Goal: Use online tool/utility: Utilize a website feature to perform a specific function

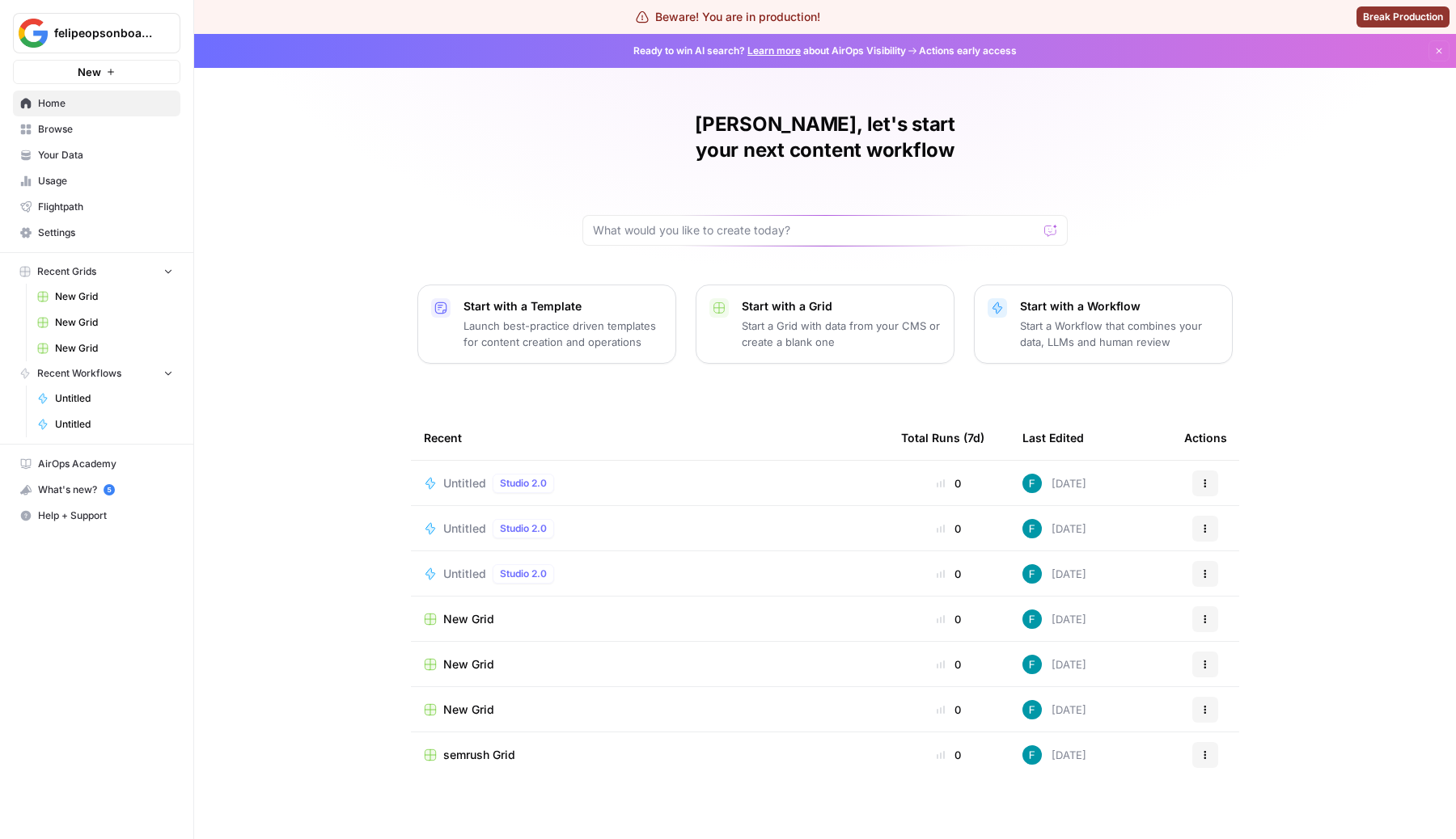
click at [474, 469] on td "Untitled Studio 2.0" at bounding box center [650, 484] width 477 height 45
click at [466, 475] on span "Untitled" at bounding box center [464, 483] width 43 height 16
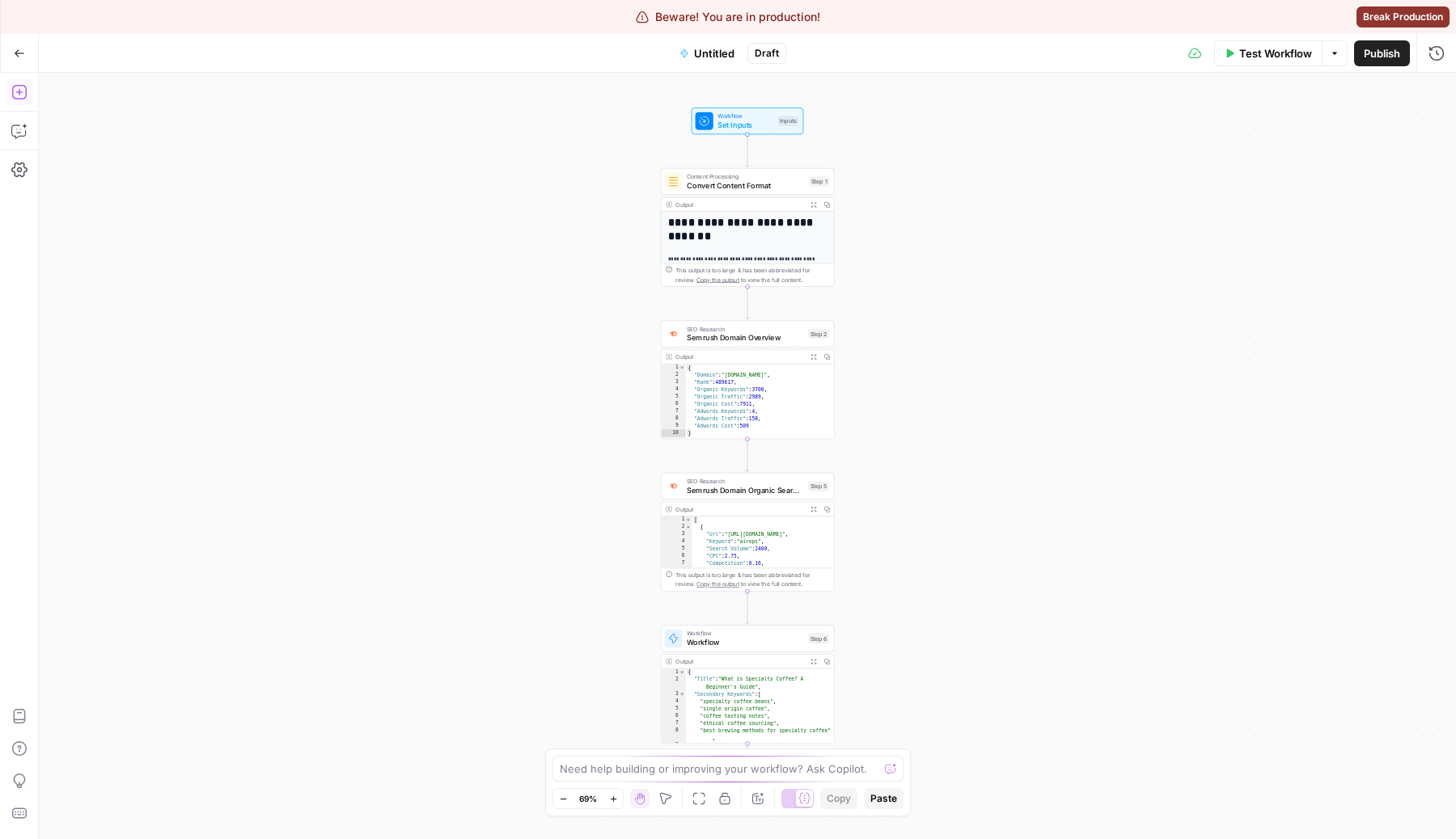
click at [27, 96] on button "Add Steps" at bounding box center [20, 92] width 26 height 26
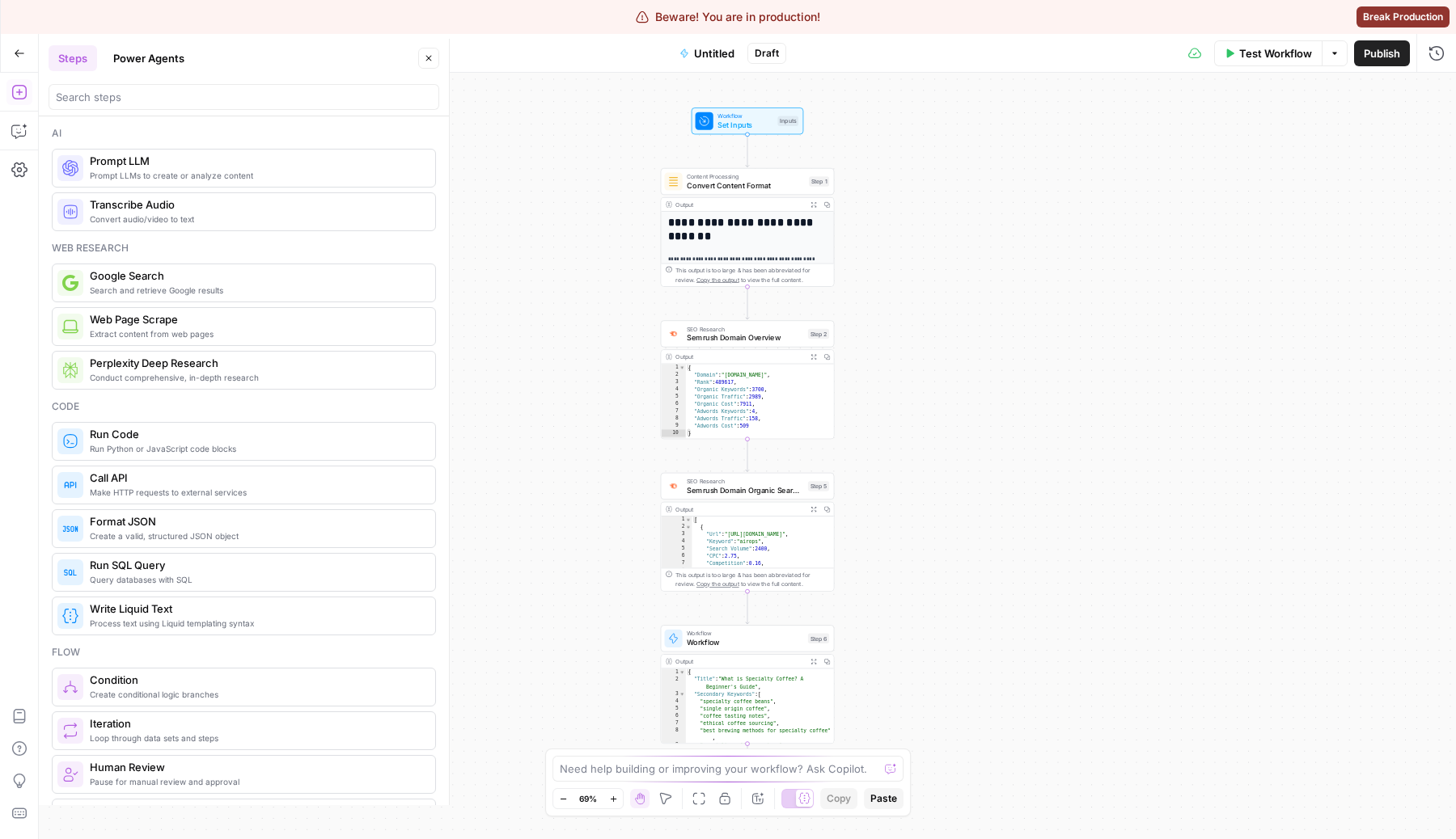
click at [171, 161] on span "Prompt LLM" at bounding box center [256, 161] width 332 height 16
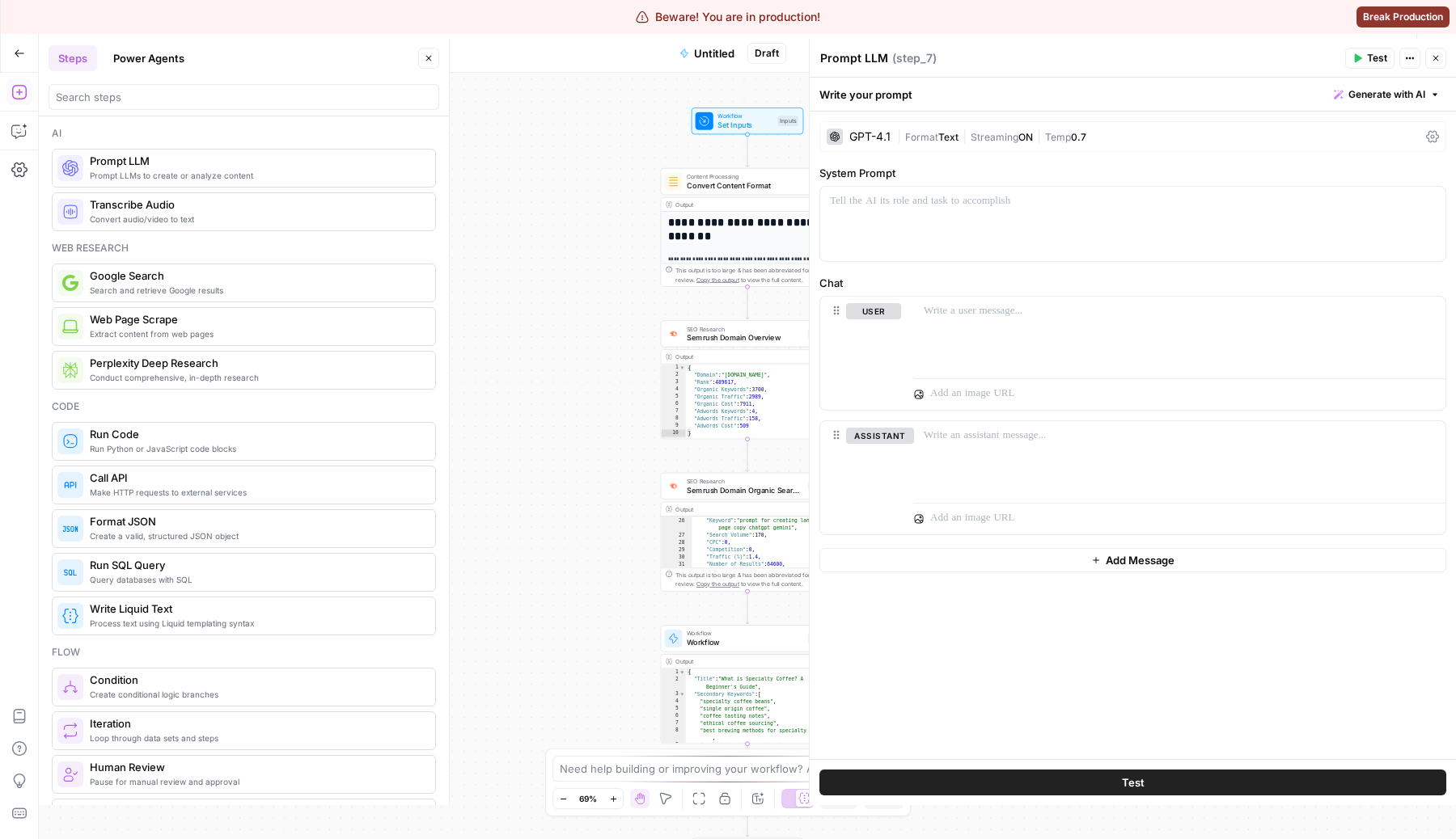
scroll to position [257, 0]
click at [948, 226] on div at bounding box center [1132, 224] width 625 height 74
click at [938, 123] on div "GPT-4.1 | Format Text | Streaming ON | Temp 0.7" at bounding box center [1132, 136] width 627 height 31
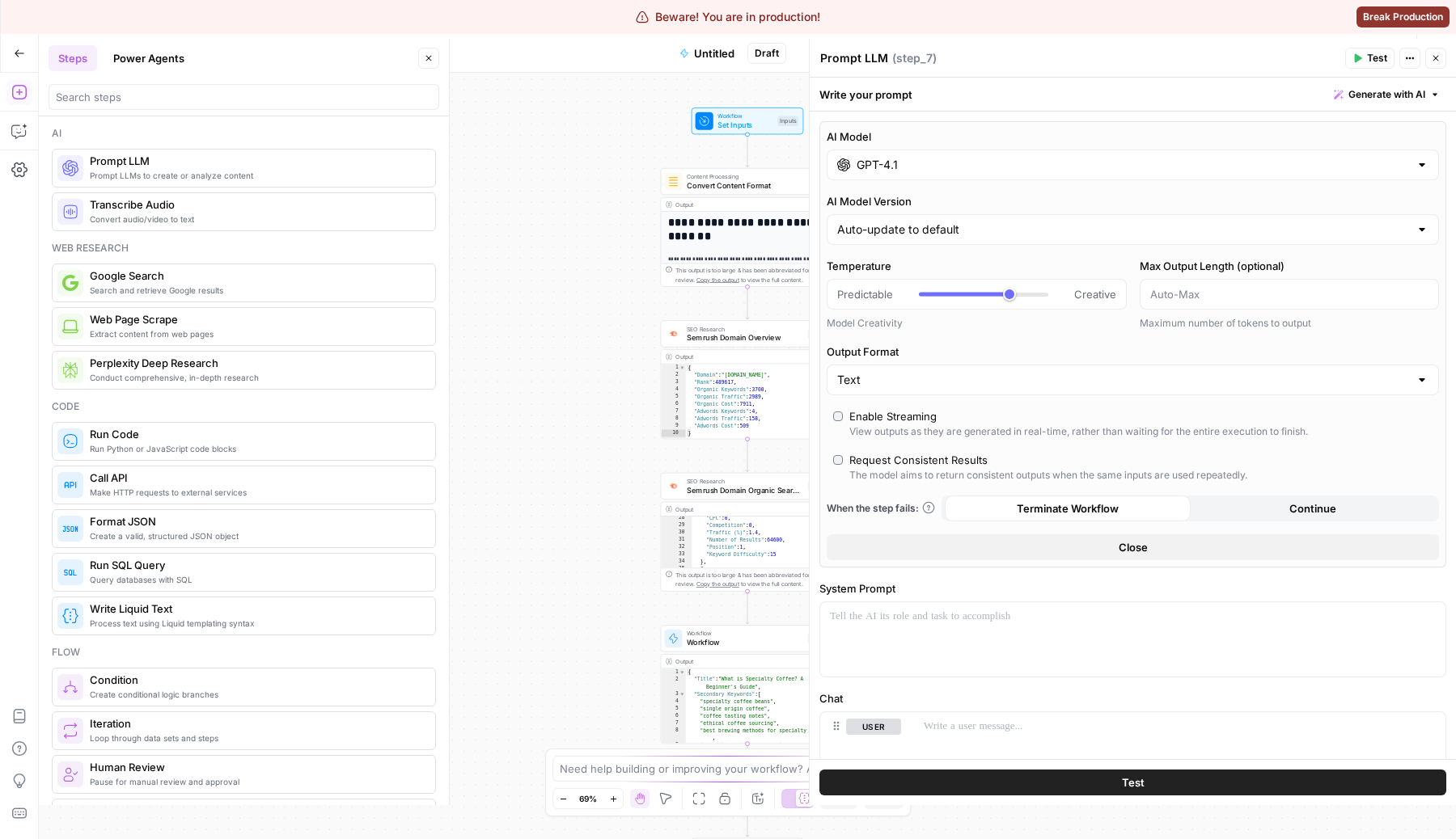
click at [904, 160] on input "GPT-4.1" at bounding box center [1132, 164] width 552 height 16
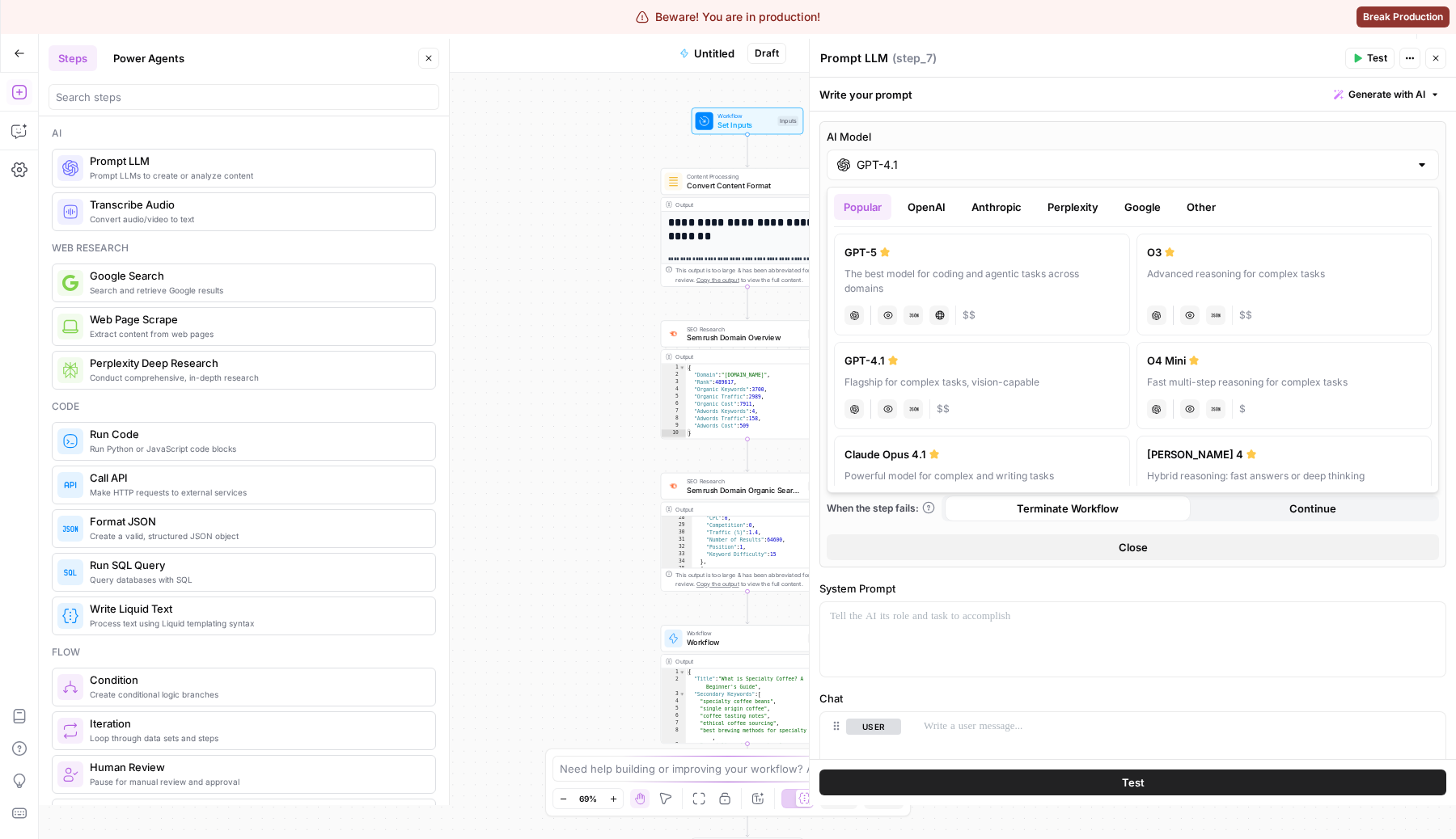
click at [903, 278] on div "The best model for coding and agentic tasks across domains" at bounding box center [982, 280] width 275 height 29
type input "GPT-5"
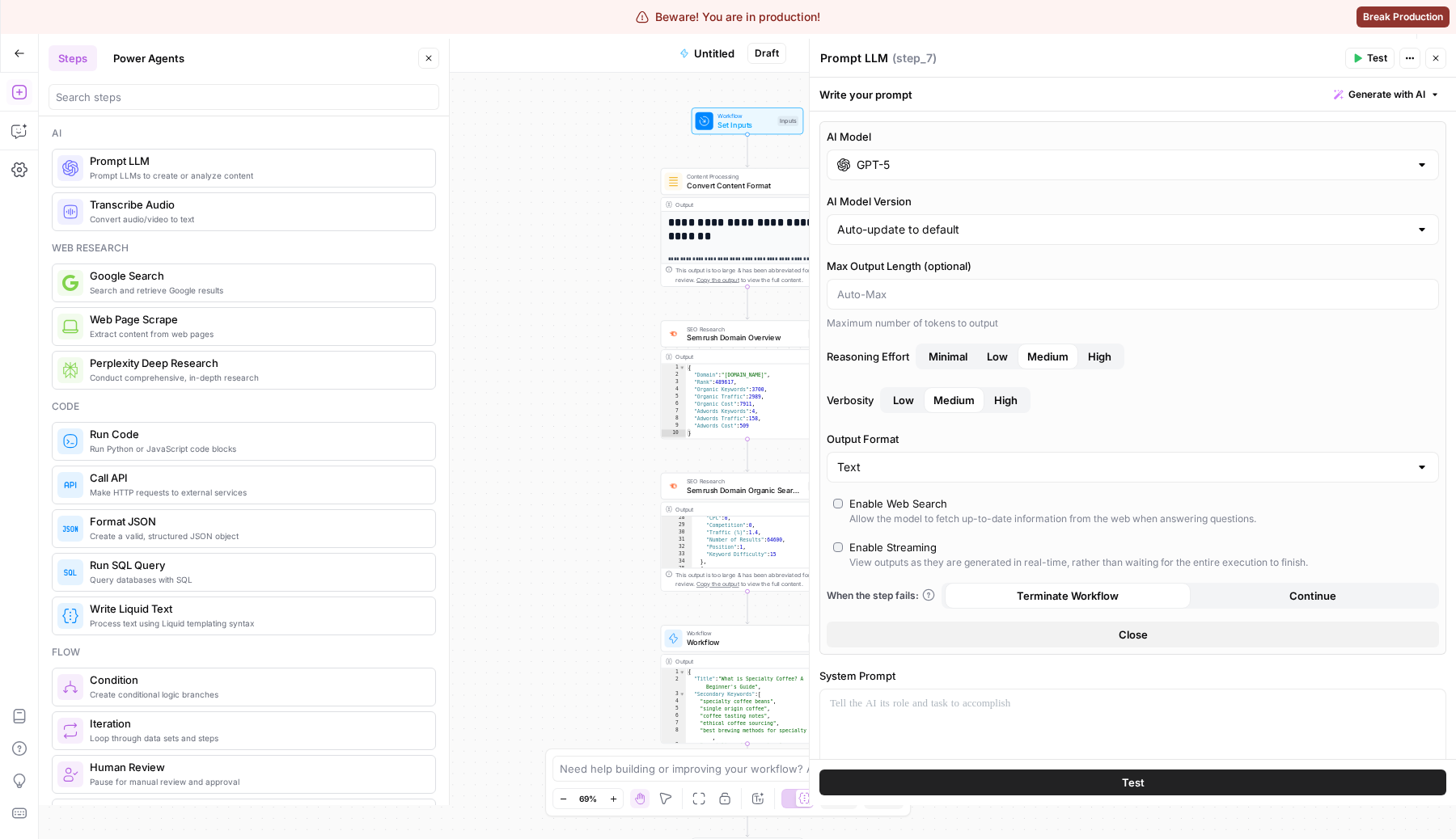
click at [1089, 368] on button "High" at bounding box center [1099, 356] width 43 height 26
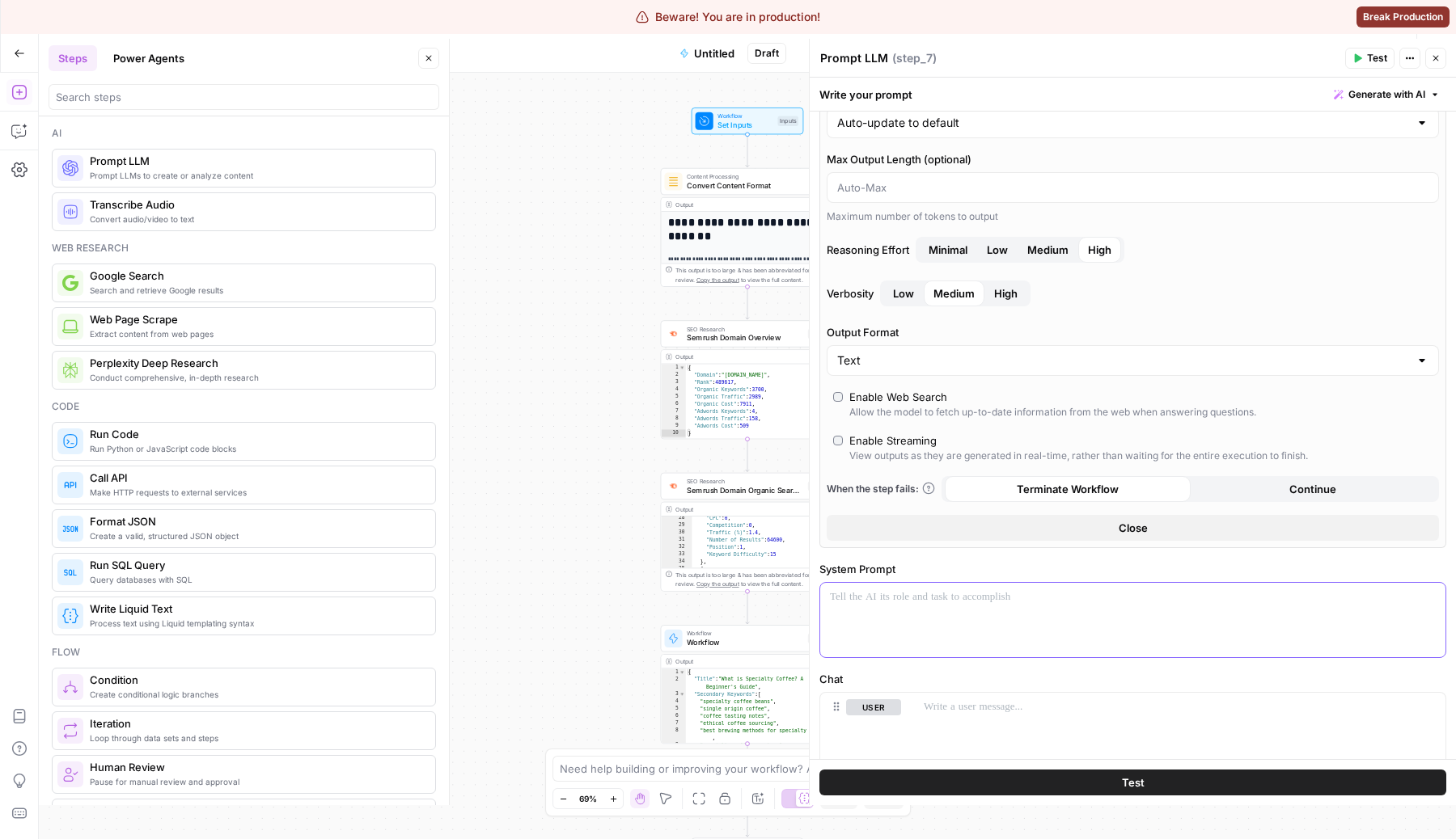
click at [963, 617] on div at bounding box center [1132, 620] width 625 height 74
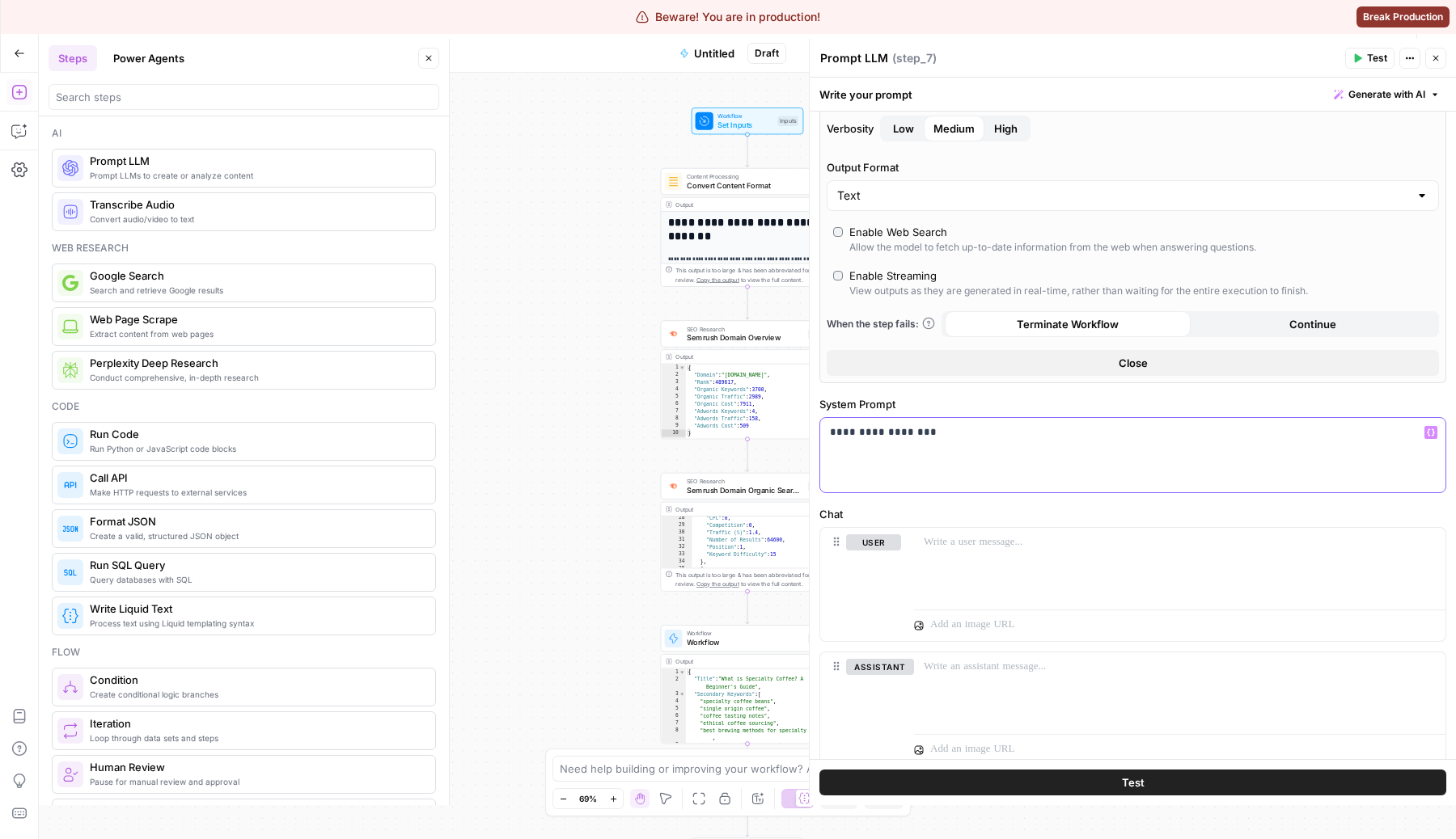
scroll to position [326, 0]
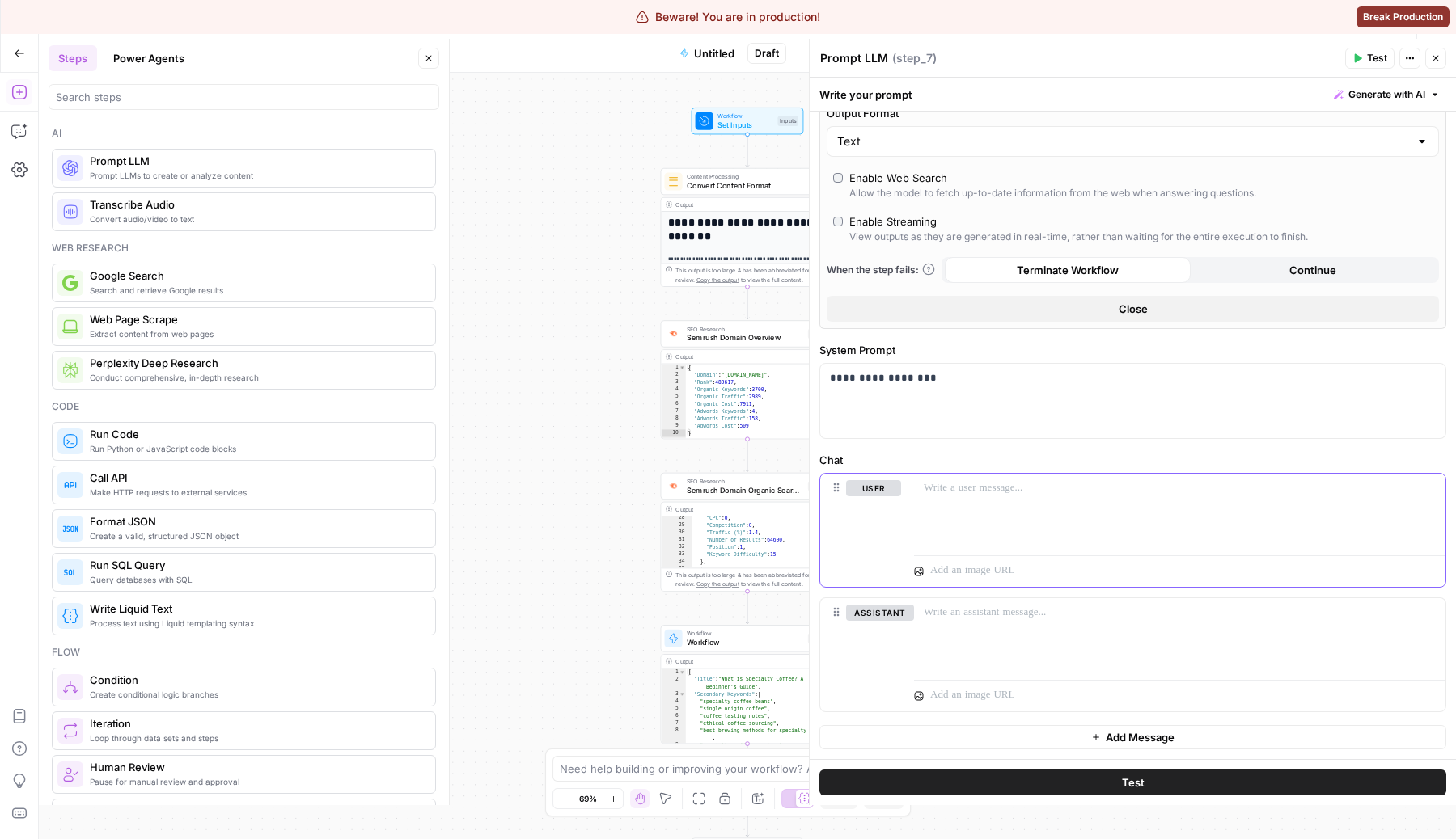
click at [1039, 507] on div at bounding box center [1179, 510] width 531 height 74
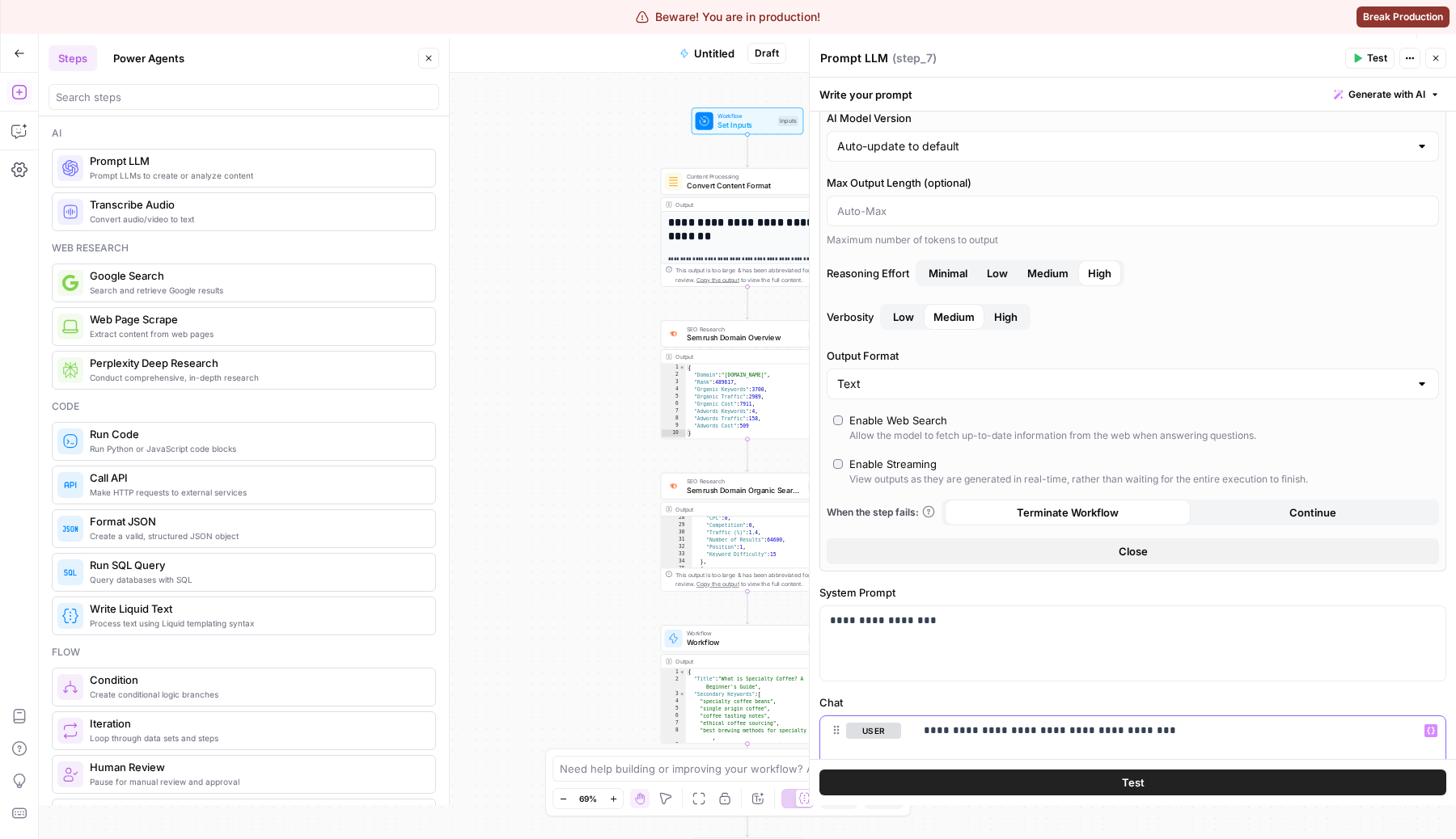
scroll to position [38, 0]
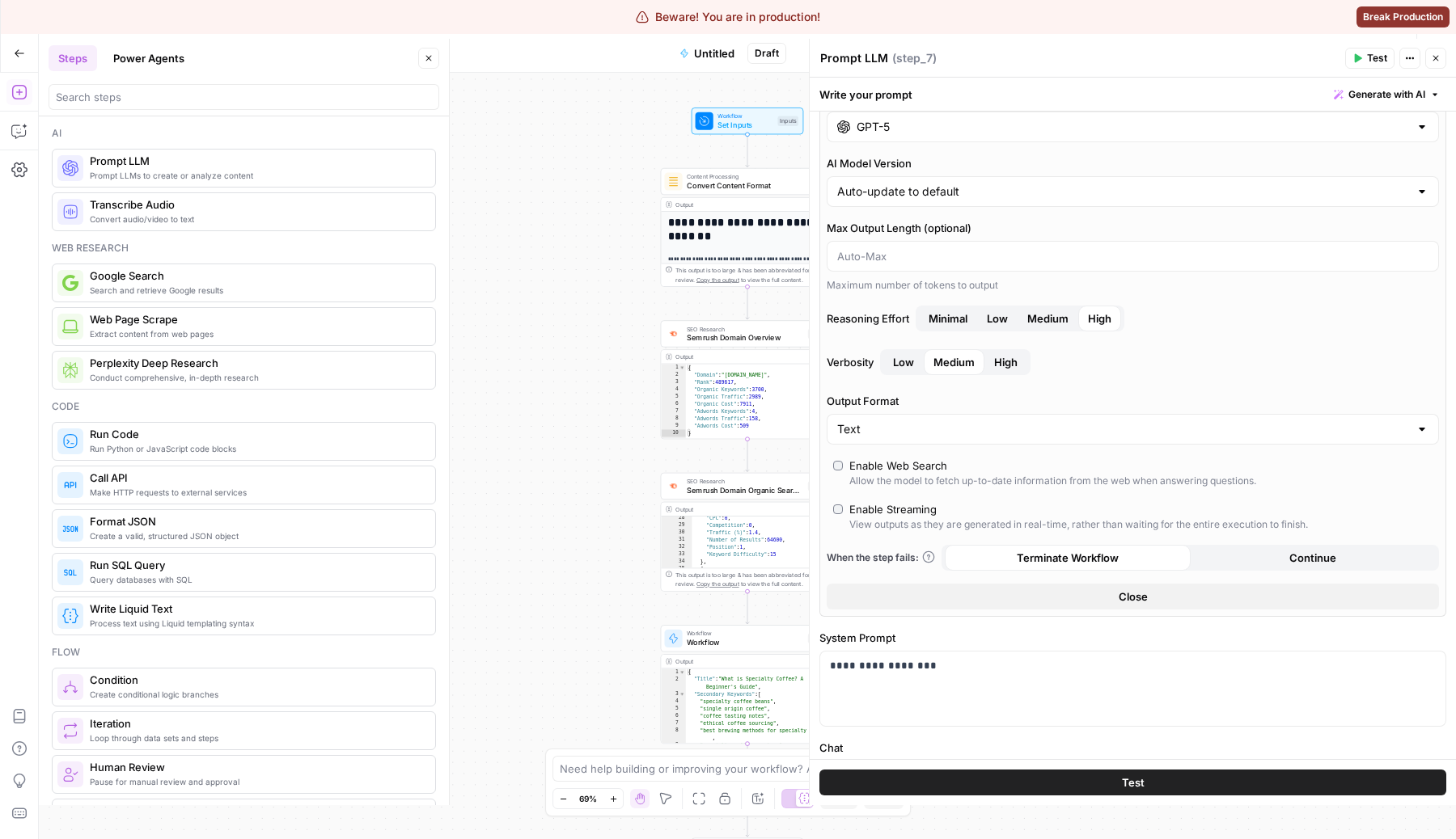
click at [1020, 368] on button "High" at bounding box center [1006, 362] width 43 height 26
click at [999, 319] on span "Low" at bounding box center [997, 317] width 21 height 16
click at [965, 432] on input "Output Format" at bounding box center [1124, 429] width 572 height 16
type input "Text"
click at [1142, 386] on div "AI Model GPT-5 AI Model Version Auto-update to default Max Output Length (optio…" at bounding box center [1132, 350] width 627 height 534
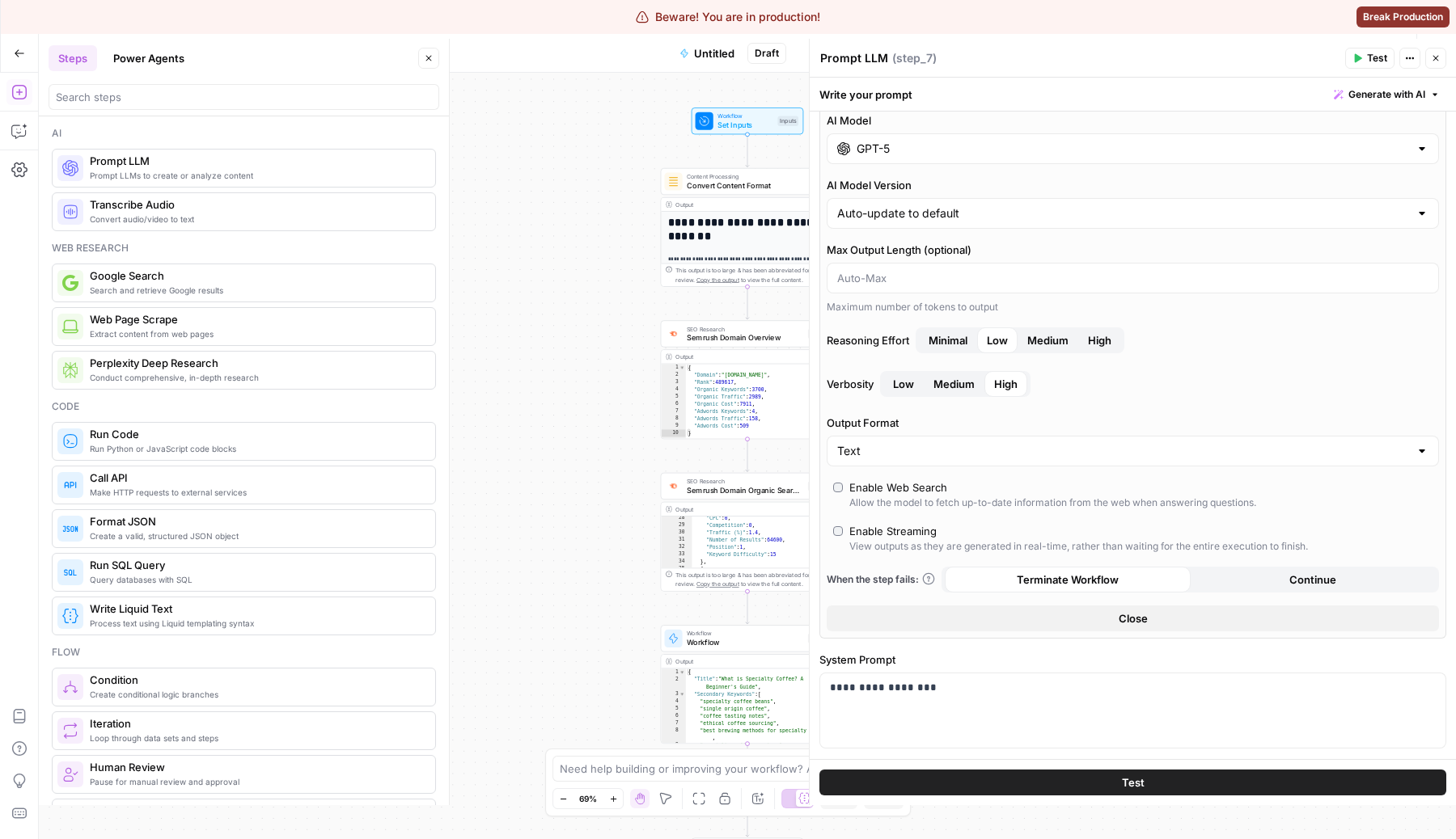
scroll to position [16, 0]
click at [904, 493] on div "Enable Web Search" at bounding box center [898, 487] width 98 height 16
click at [910, 497] on div "Allow the model to fetch up-to-date information from the web when answering que…" at bounding box center [1053, 504] width 407 height 15
click at [1052, 786] on button "Test" at bounding box center [1132, 782] width 627 height 26
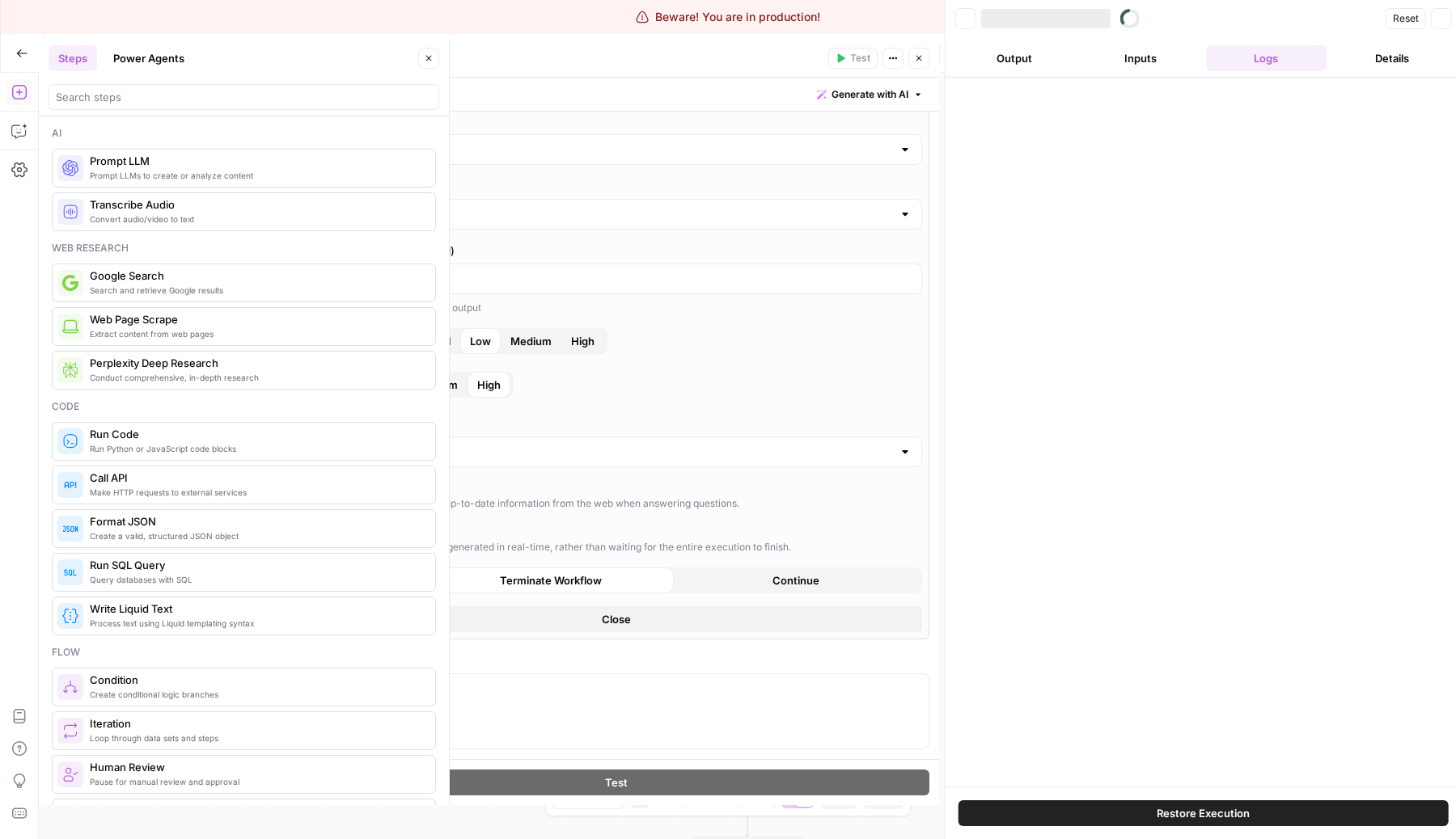
scroll to position [91, 0]
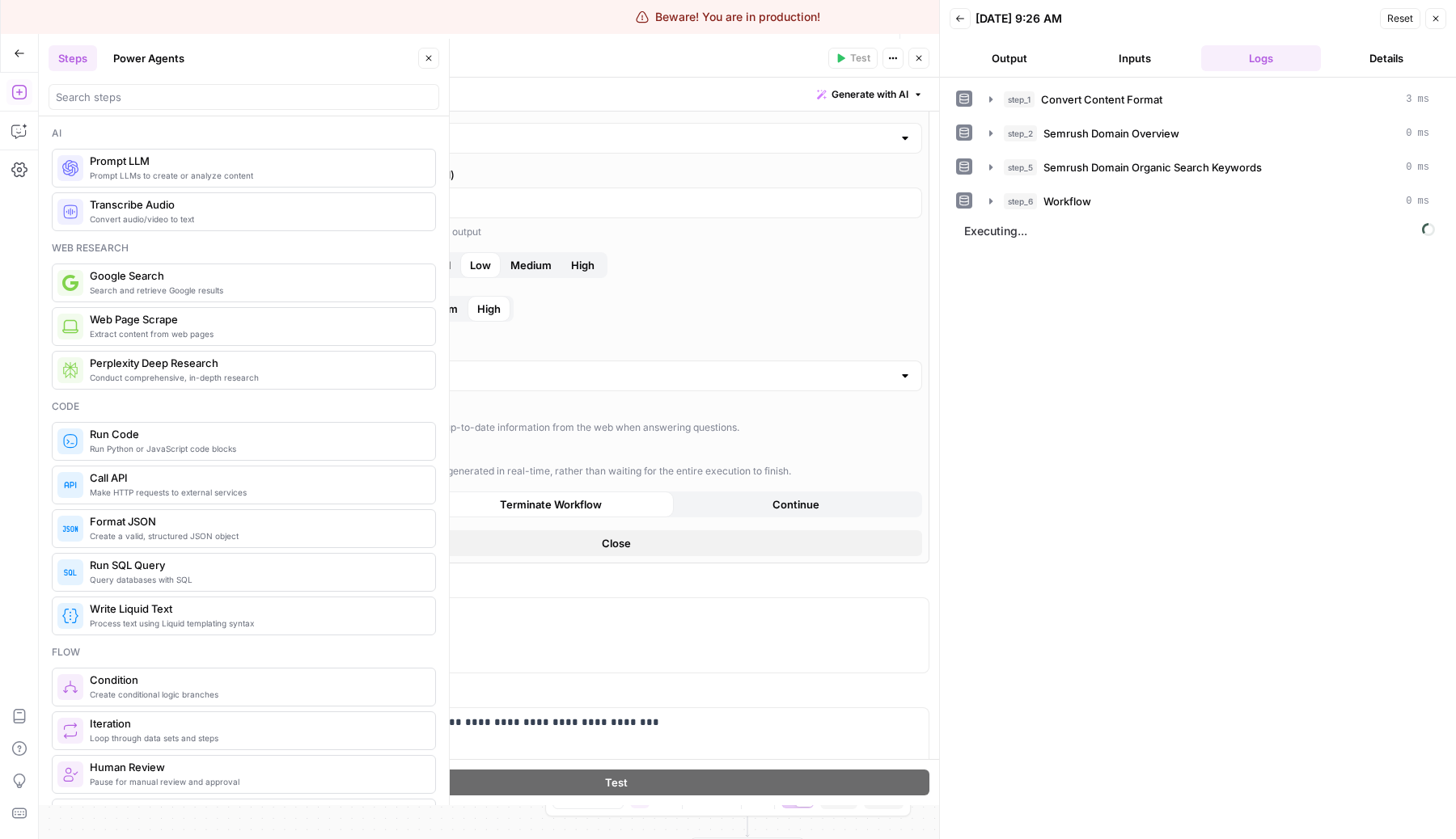
click at [1029, 51] on button "Output" at bounding box center [1009, 58] width 120 height 26
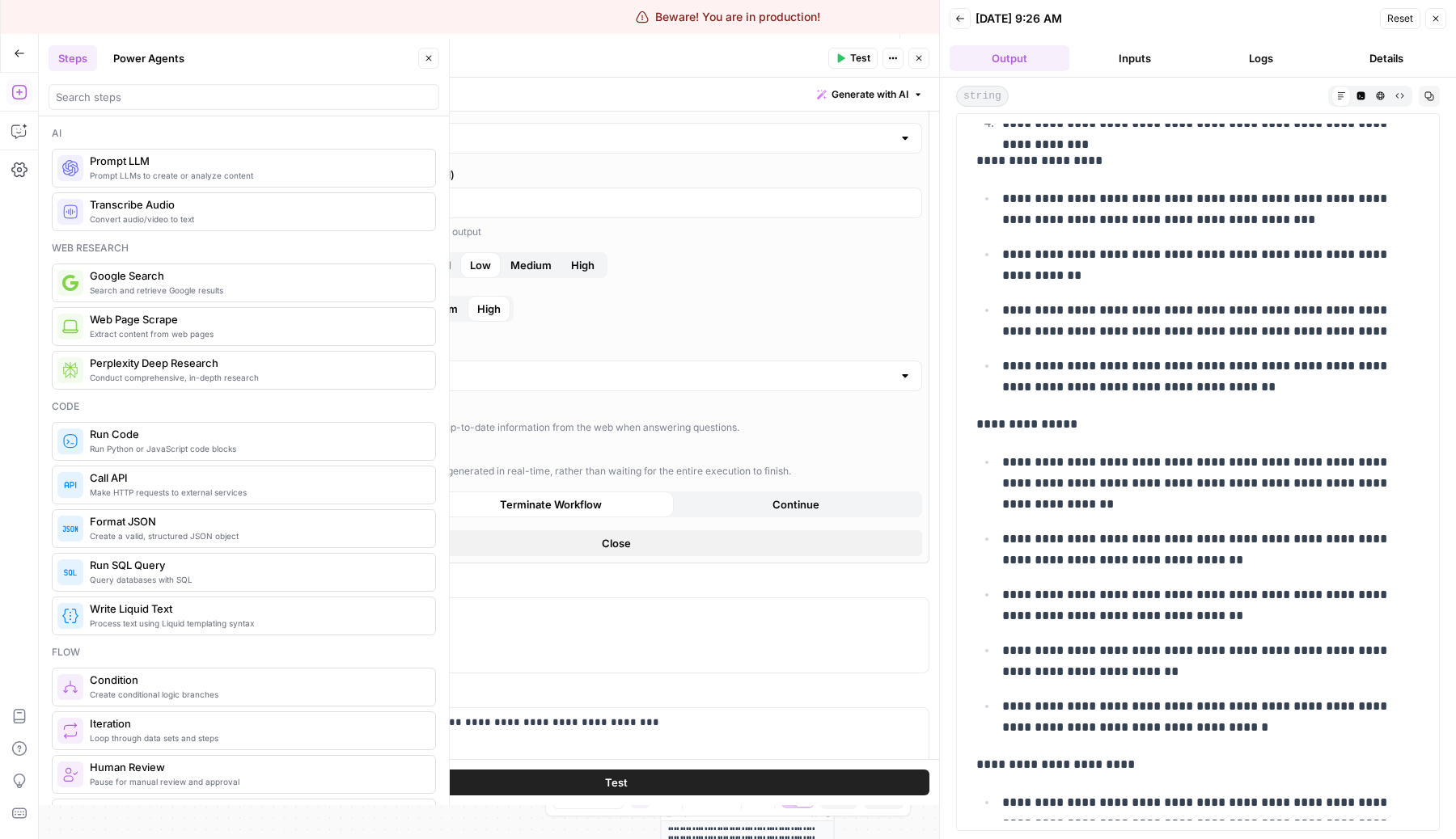
scroll to position [1659, 0]
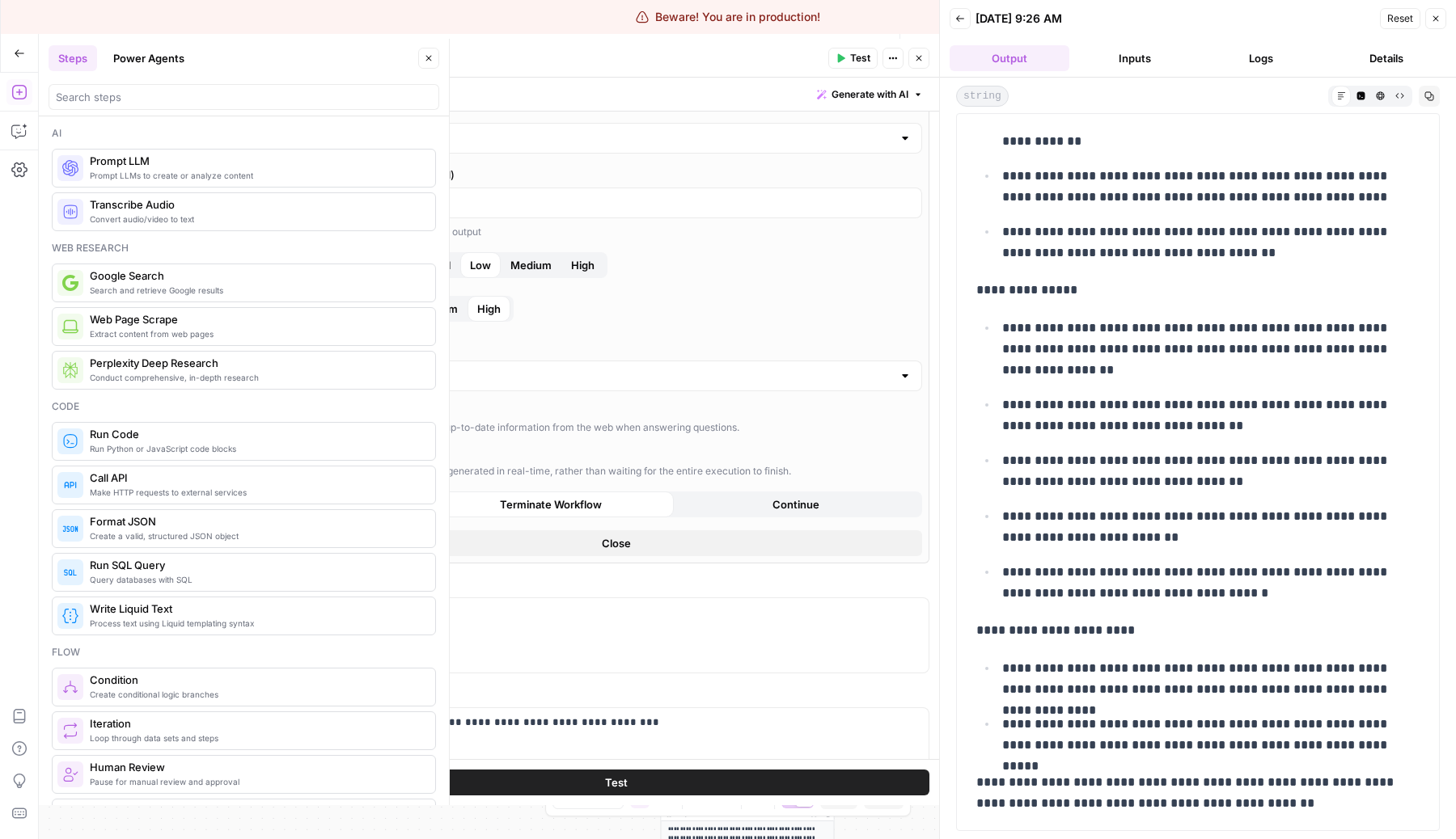
click at [1253, 66] on button "Logs" at bounding box center [1261, 58] width 120 height 26
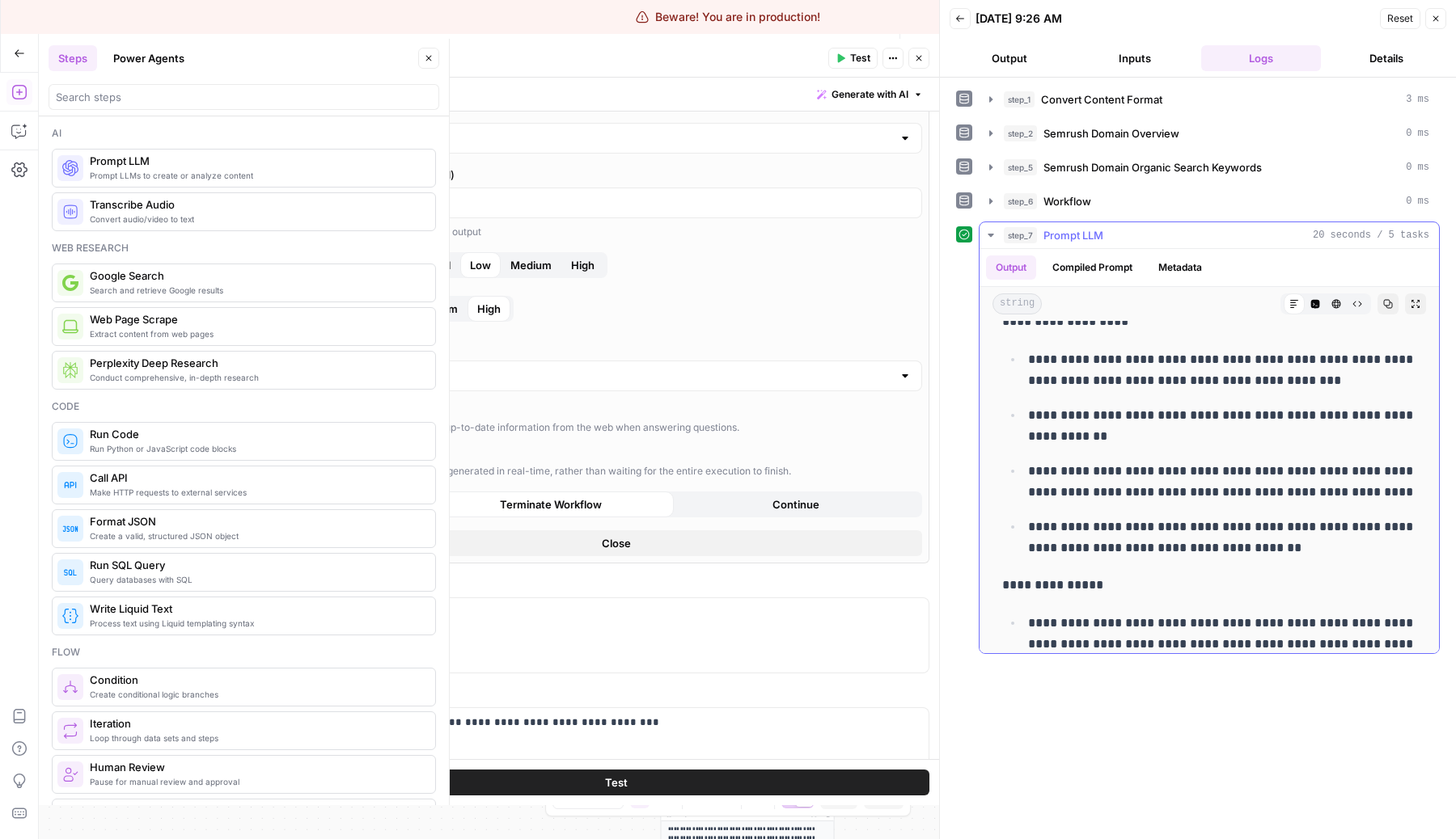
scroll to position [2183, 0]
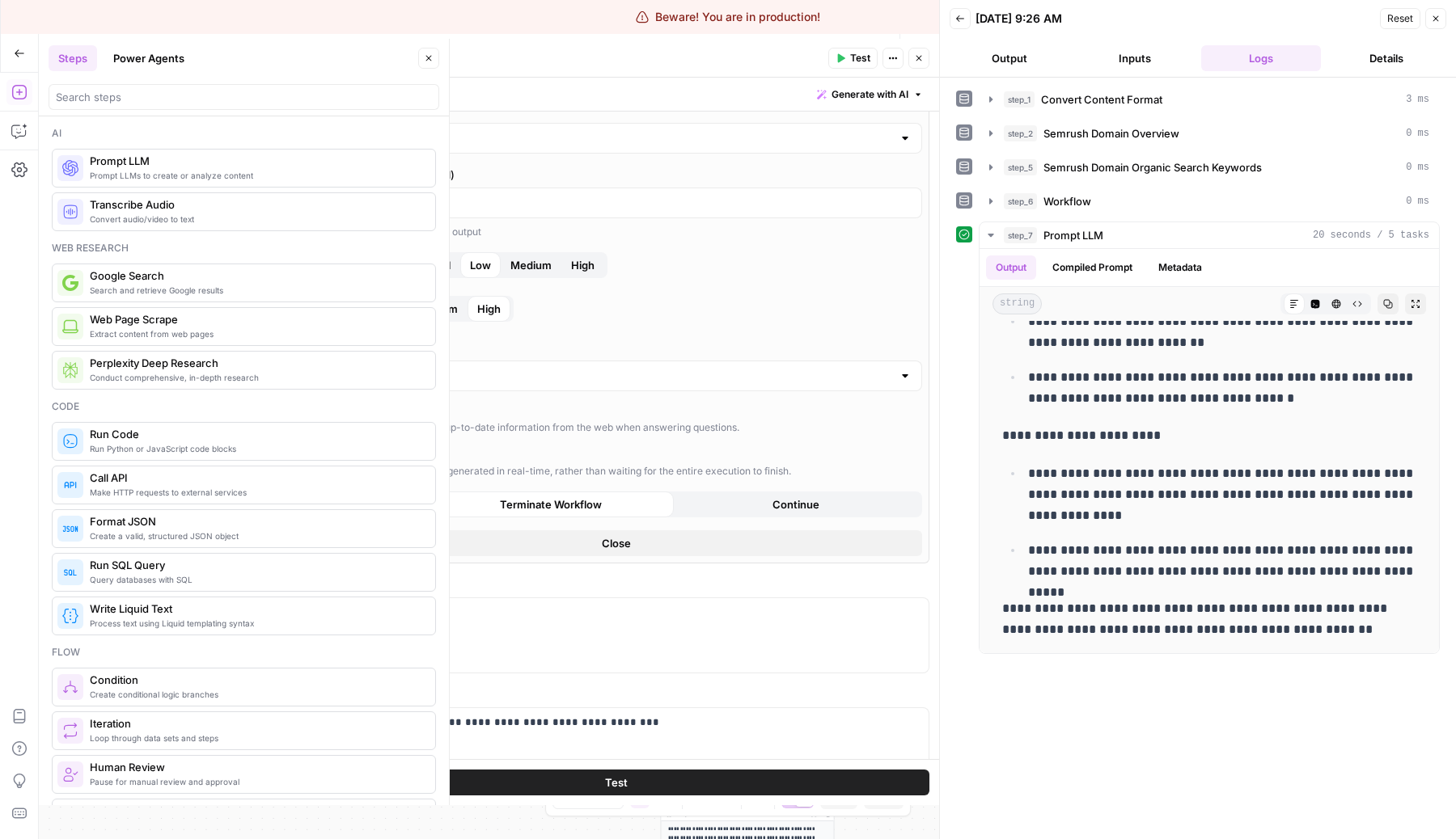
click at [929, 57] on button "Close" at bounding box center [918, 58] width 21 height 21
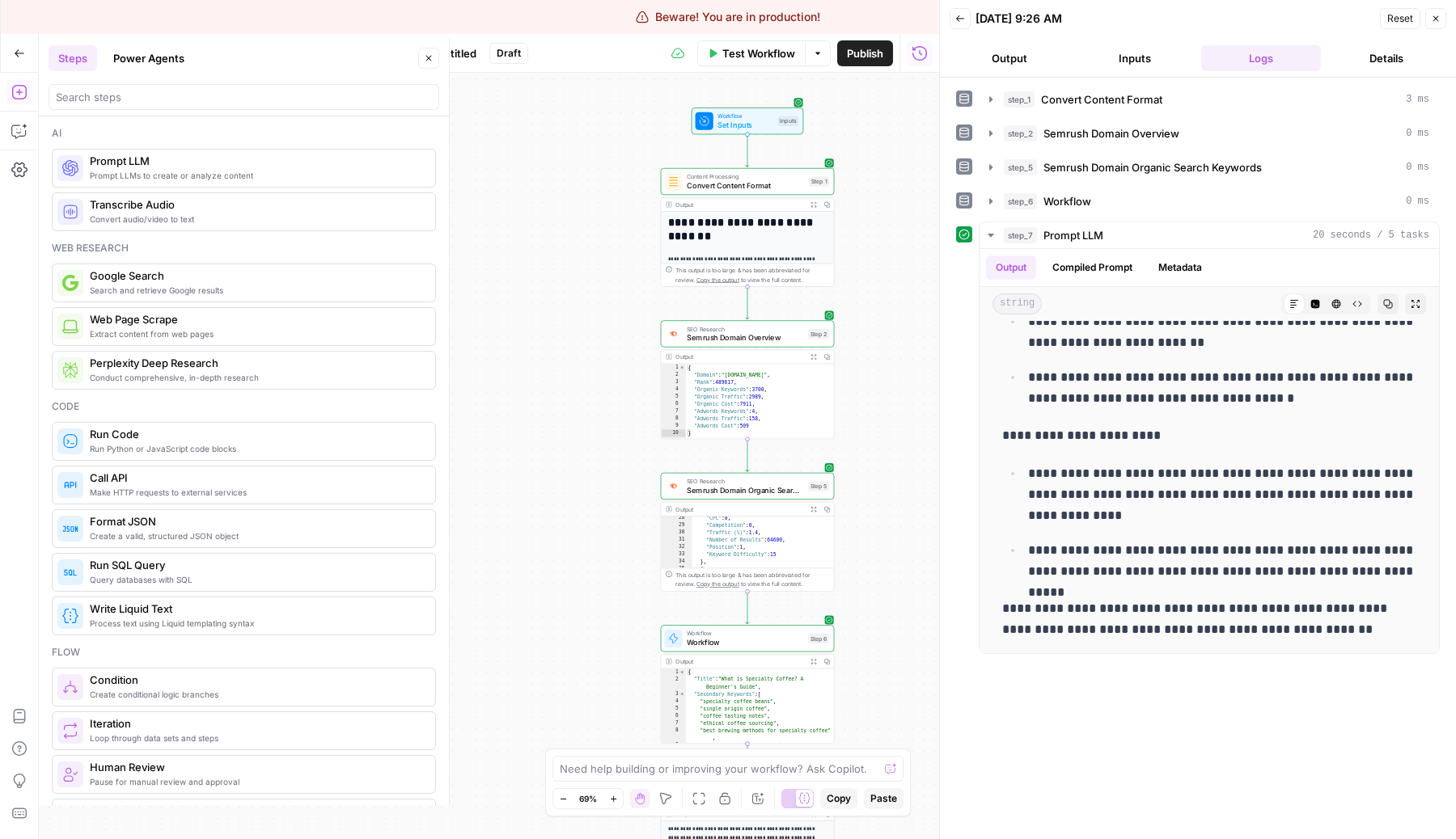
click at [1442, 16] on button "Close" at bounding box center [1436, 19] width 21 height 21
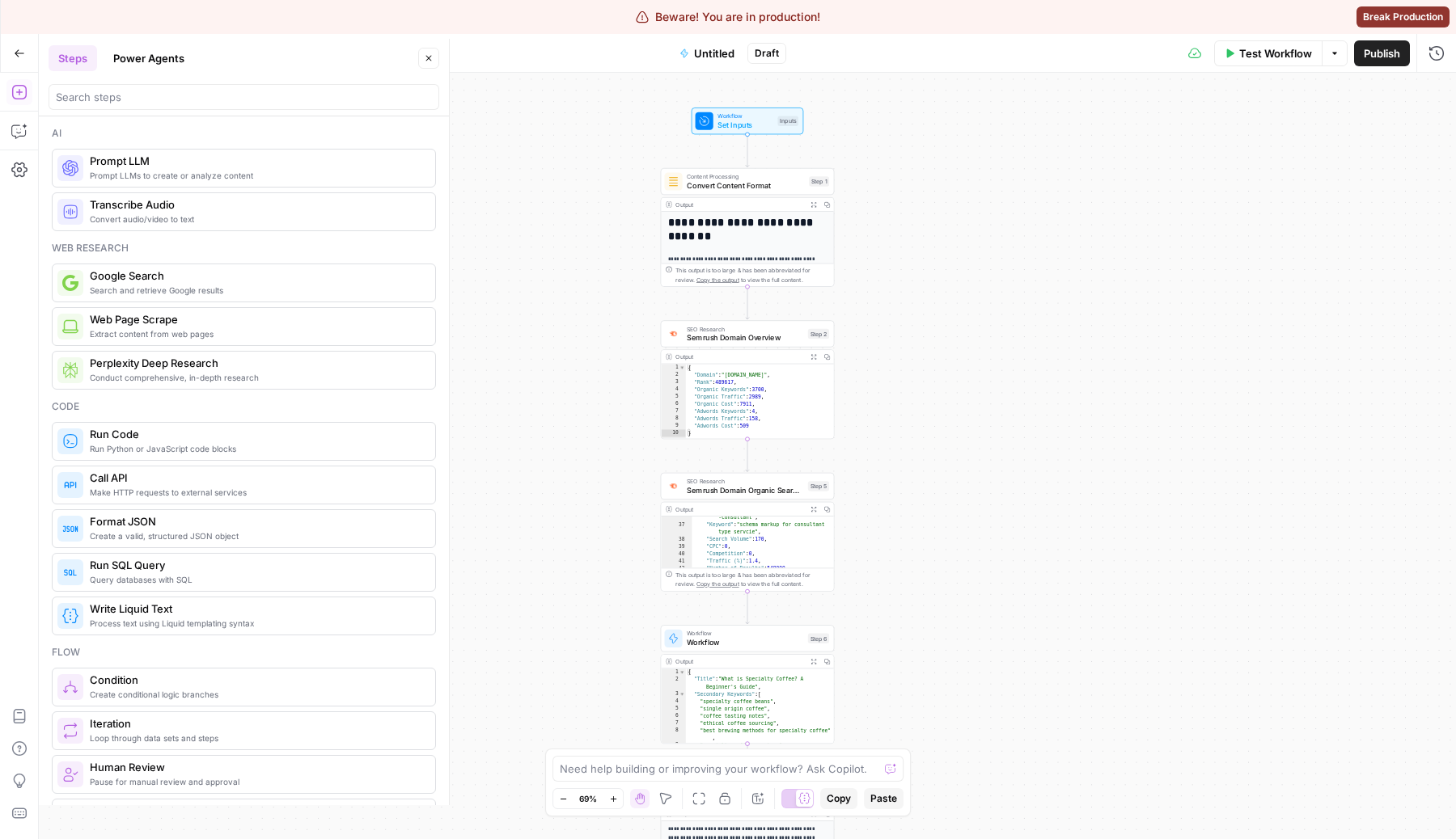
scroll to position [436, 0]
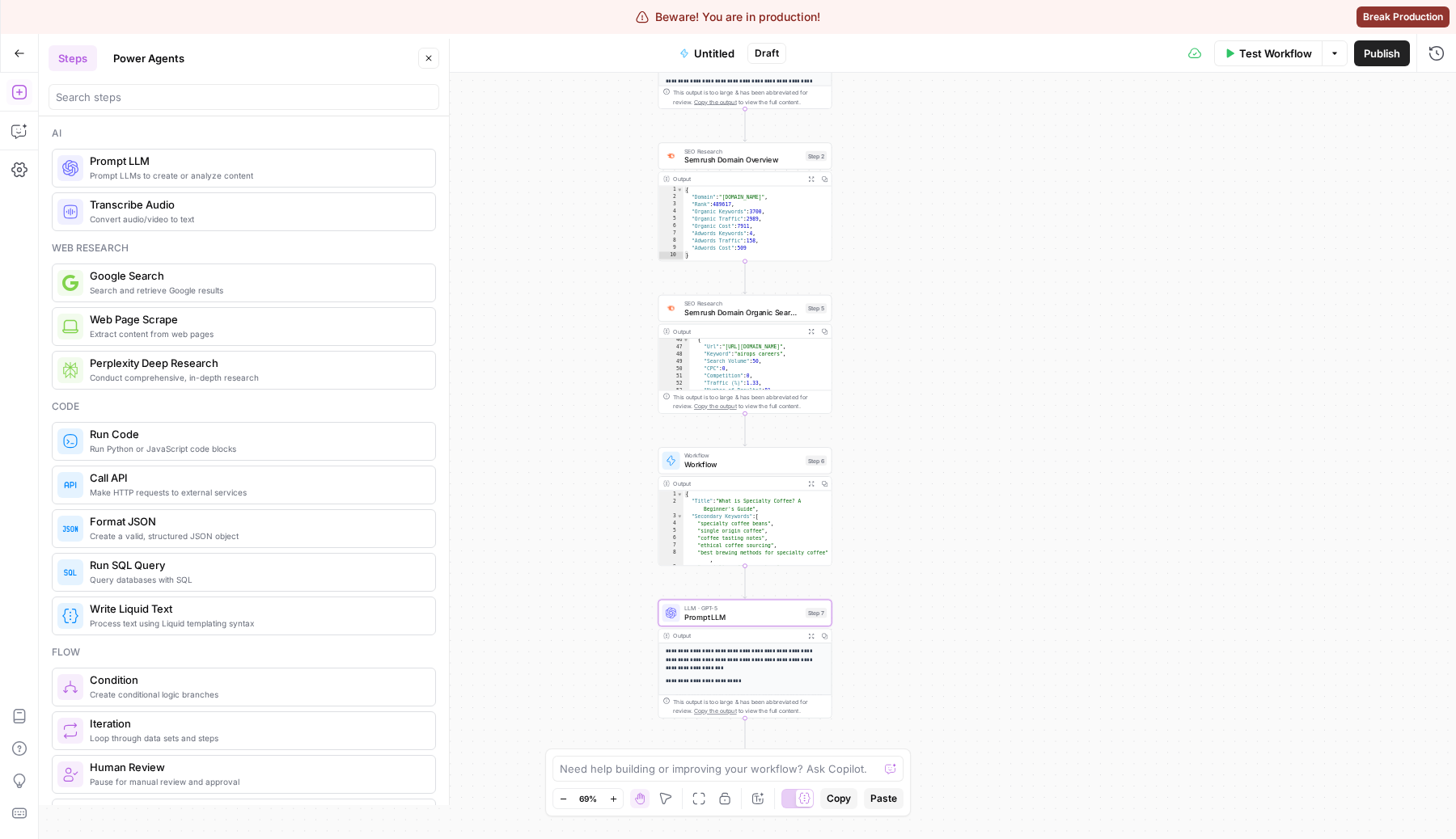
drag, startPoint x: 967, startPoint y: 583, endPoint x: 963, endPoint y: 319, distance: 264.0
click at [963, 319] on div "**********" at bounding box center [748, 456] width 1417 height 767
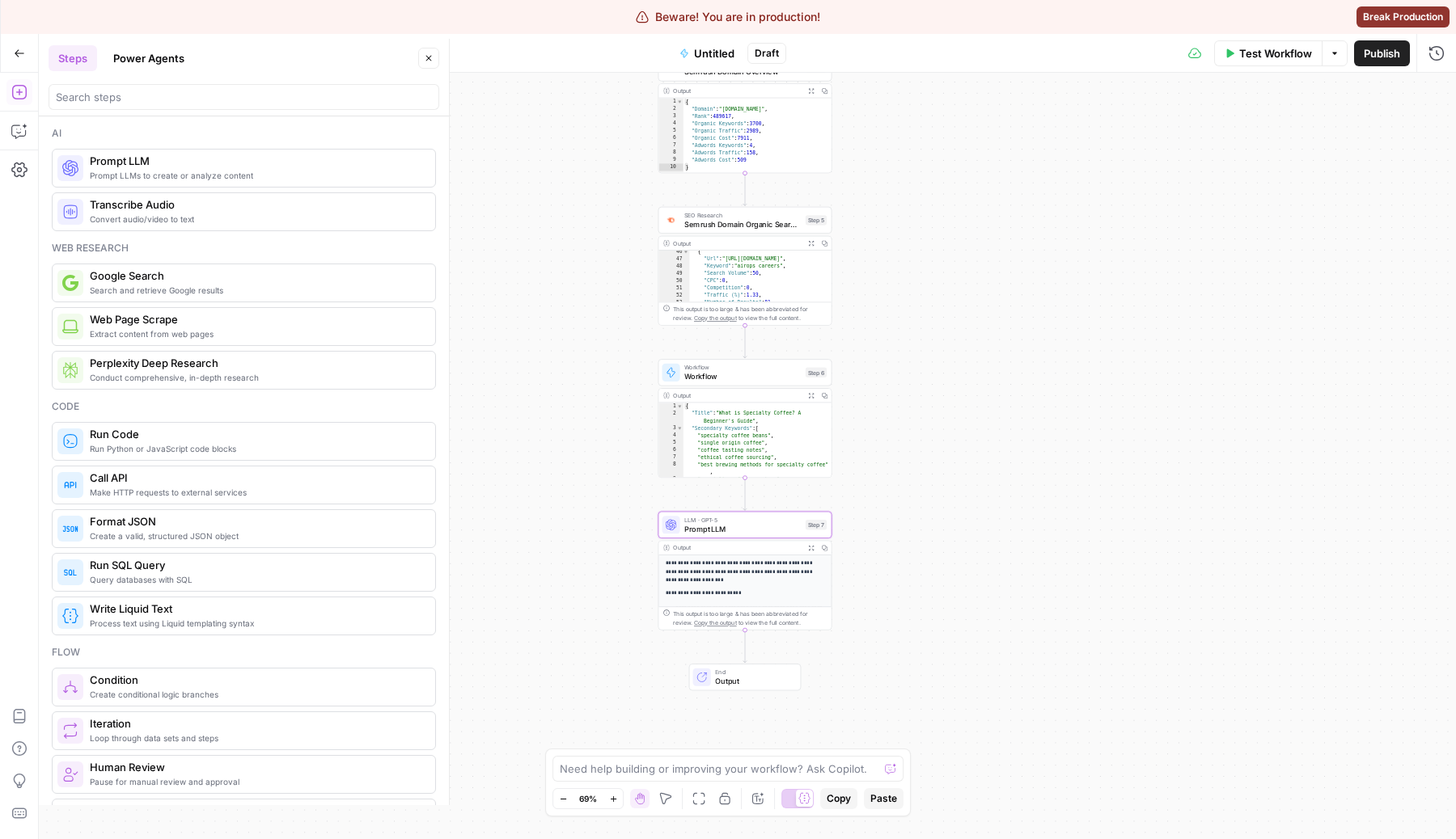
click at [776, 517] on span "LLM · GPT-5" at bounding box center [742, 521] width 116 height 9
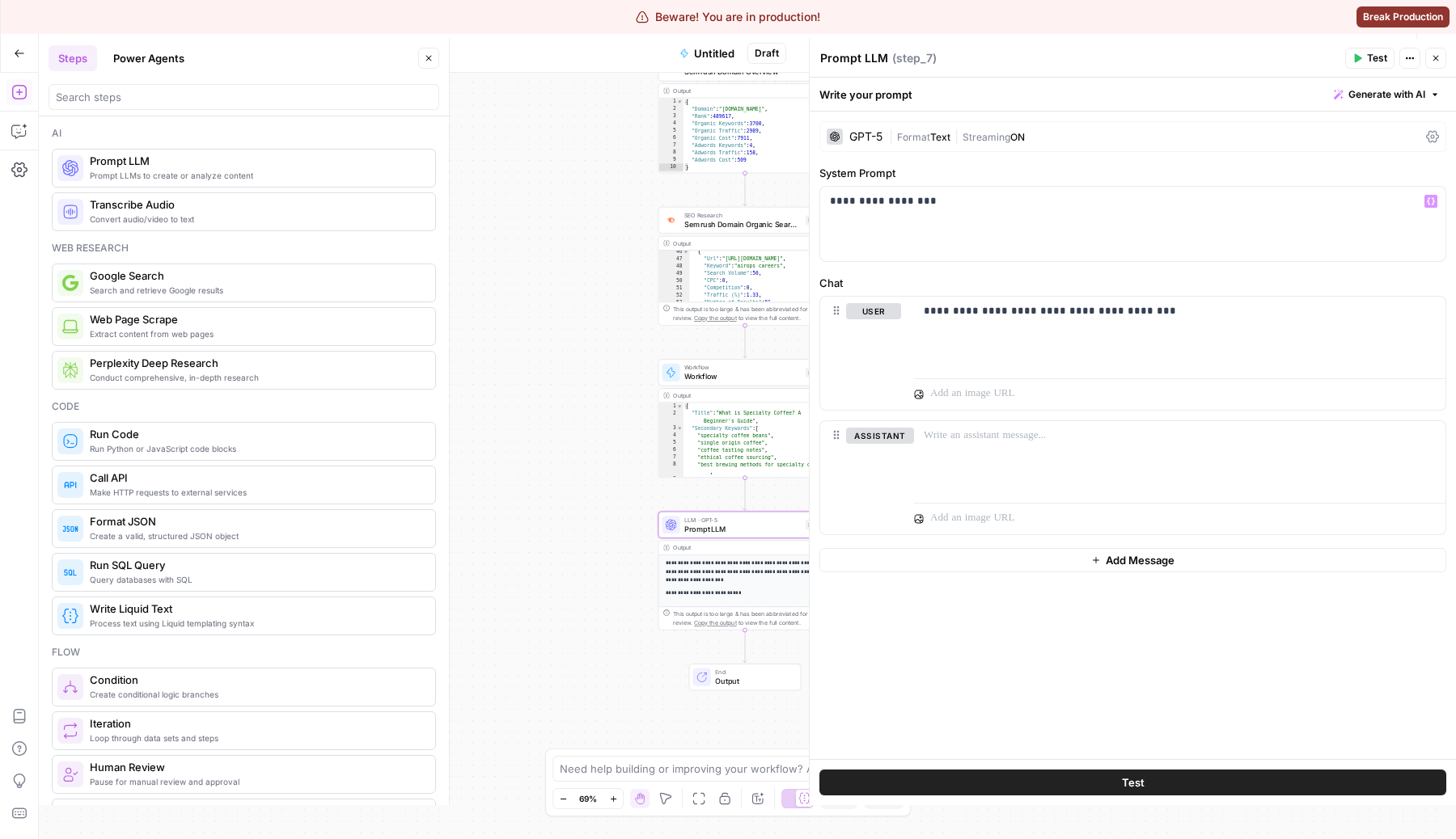
click at [1034, 144] on div "GPT-5 | Format Text | Streaming ON" at bounding box center [1132, 136] width 627 height 31
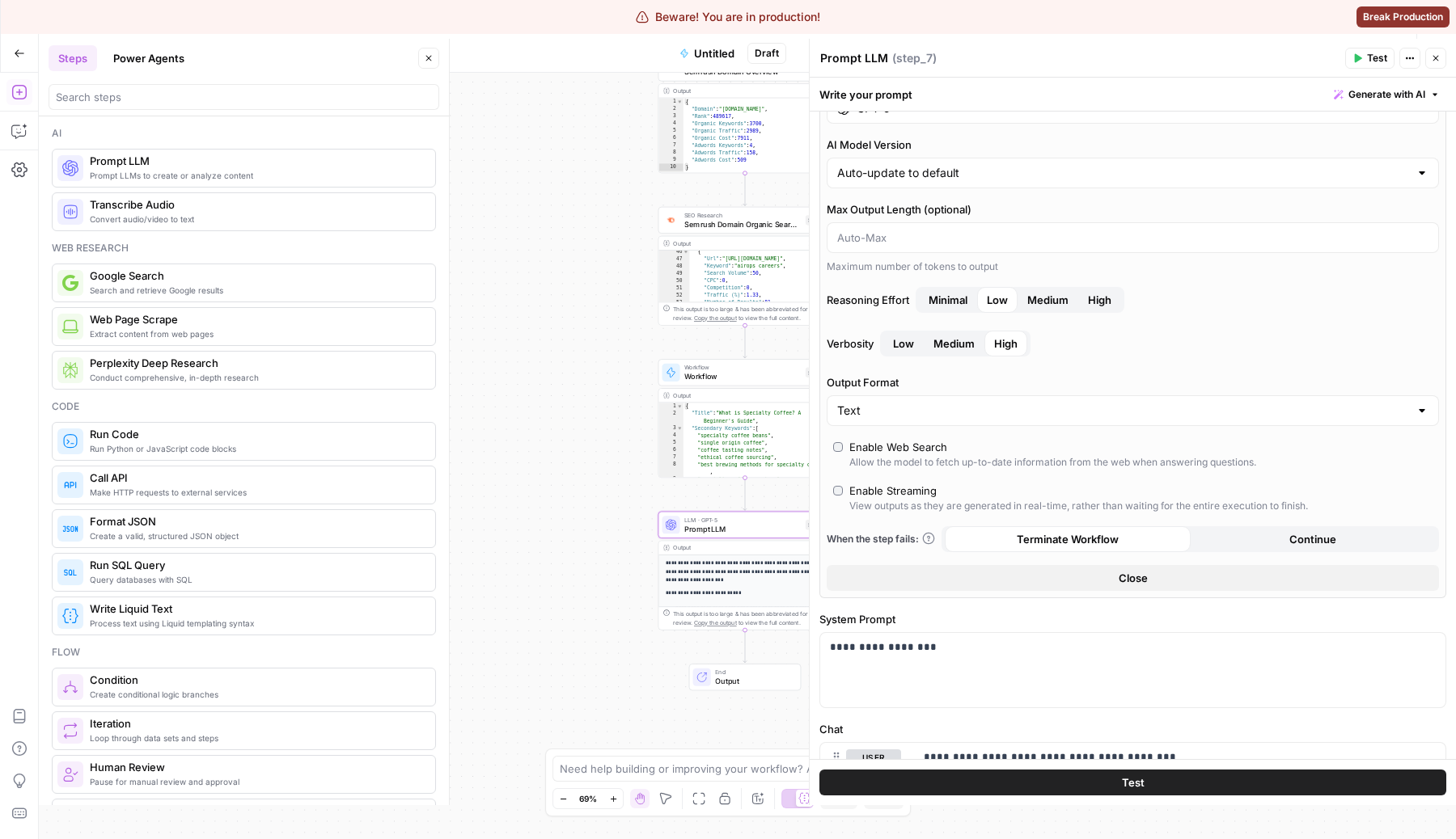
scroll to position [0, 0]
